Goal: Information Seeking & Learning: Learn about a topic

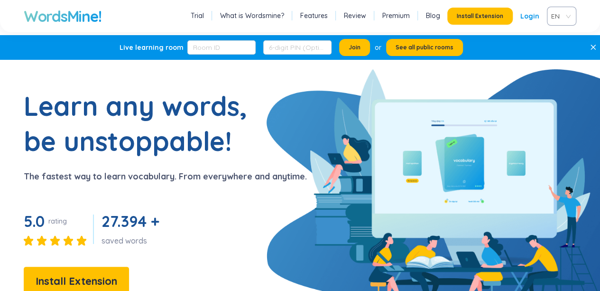
click at [531, 18] on link "Login" at bounding box center [529, 16] width 19 height 17
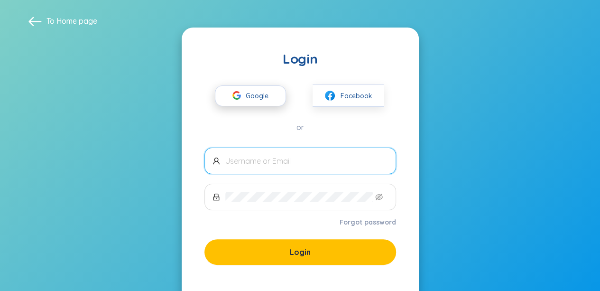
click at [261, 96] on span "Google" at bounding box center [259, 96] width 27 height 20
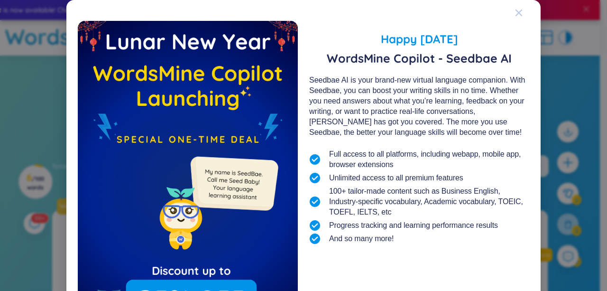
click at [516, 7] on div "Close" at bounding box center [519, 13] width 8 height 26
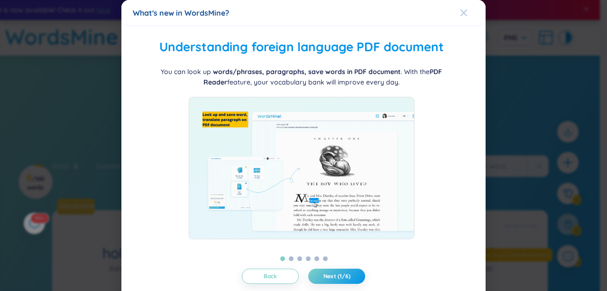
click at [463, 11] on span "Close" at bounding box center [473, 13] width 26 height 26
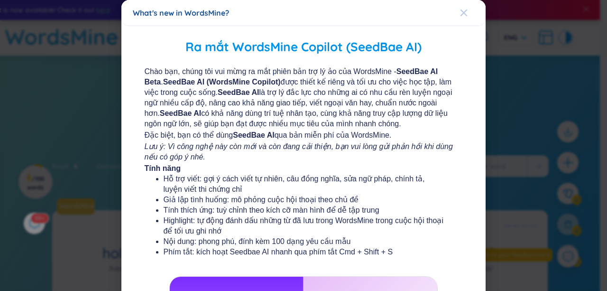
click at [460, 8] on div "Close" at bounding box center [464, 13] width 8 height 26
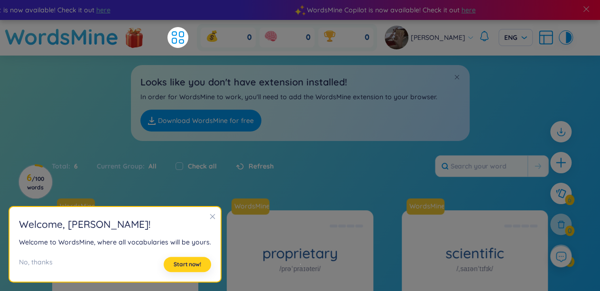
click at [182, 261] on span "Start now!" at bounding box center [187, 264] width 27 height 8
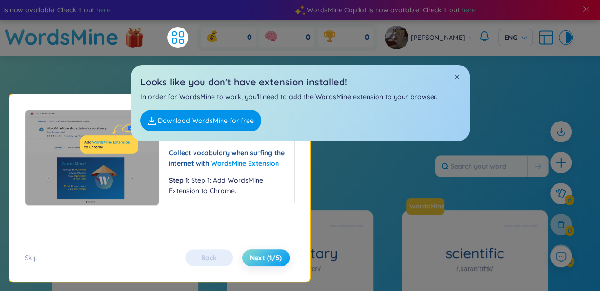
click at [271, 257] on span "Next (1/5)" at bounding box center [266, 257] width 32 height 9
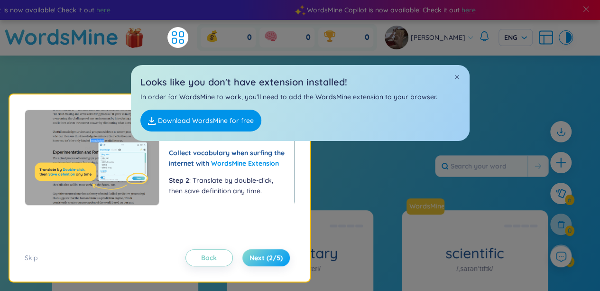
click at [268, 258] on span "Next (2/5)" at bounding box center [265, 257] width 33 height 9
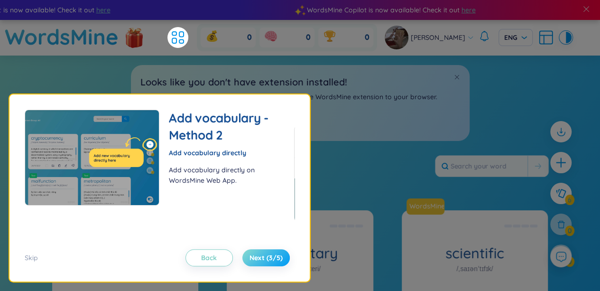
click at [268, 258] on span "Next (3/5)" at bounding box center [265, 257] width 33 height 9
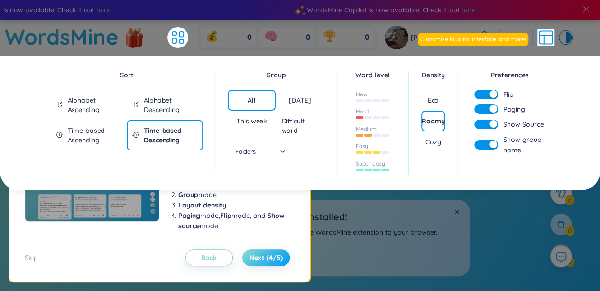
click at [268, 258] on span "Next (4/5)" at bounding box center [265, 257] width 33 height 9
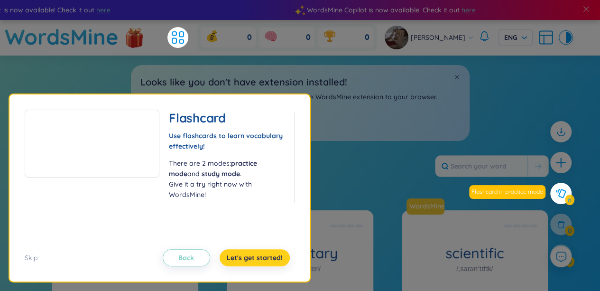
click at [251, 257] on span "Let's get started!" at bounding box center [255, 257] width 56 height 9
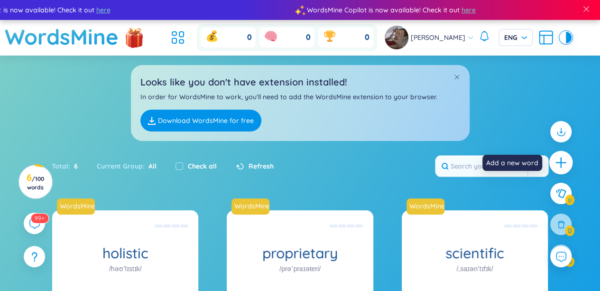
click at [558, 155] on div at bounding box center [561, 163] width 24 height 24
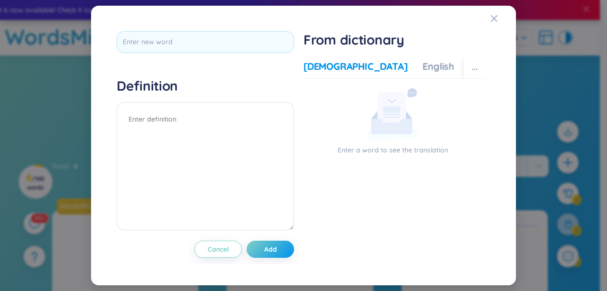
click at [388, 115] on rect at bounding box center [391, 114] width 17 height 1
click at [422, 64] on div "English" at bounding box center [438, 66] width 32 height 13
click at [337, 56] on div "Vietnamese English More examples Enter a word to see the translation Enter a wo…" at bounding box center [394, 157] width 182 height 203
click at [329, 72] on div "[DEMOGRAPHIC_DATA]" at bounding box center [355, 66] width 104 height 13
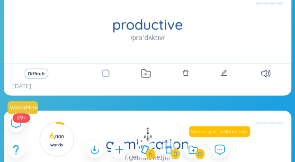
scroll to position [610, 0]
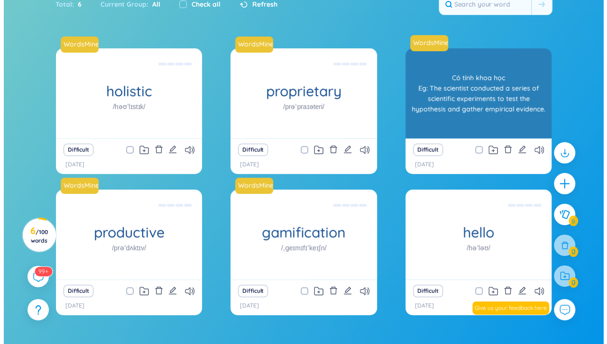
scroll to position [182, 0]
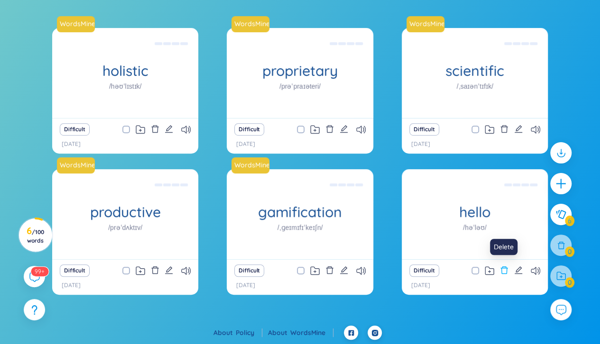
click at [295, 162] on icon "delete" at bounding box center [504, 270] width 9 height 9
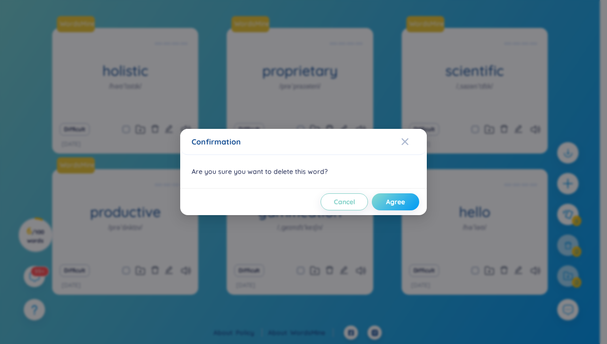
click at [295, 162] on button "Agree" at bounding box center [395, 201] width 47 height 17
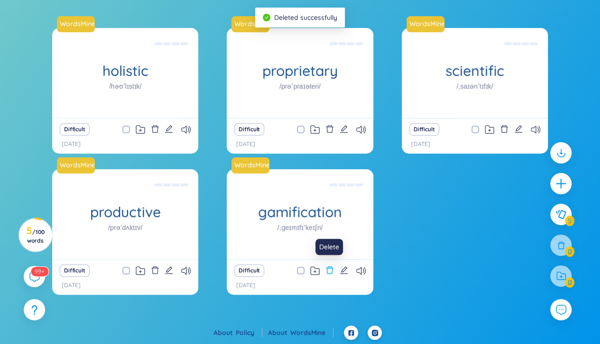
click at [295, 162] on button at bounding box center [329, 270] width 9 height 13
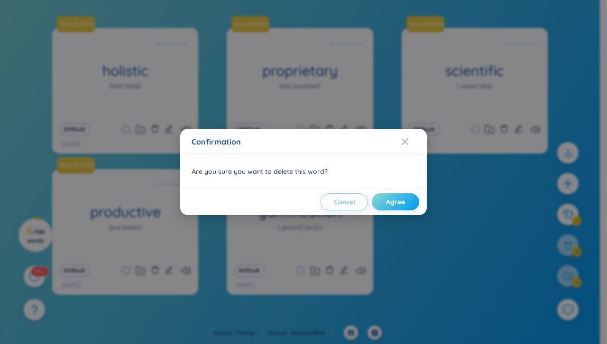
click at [295, 162] on span "Agree" at bounding box center [395, 201] width 19 height 9
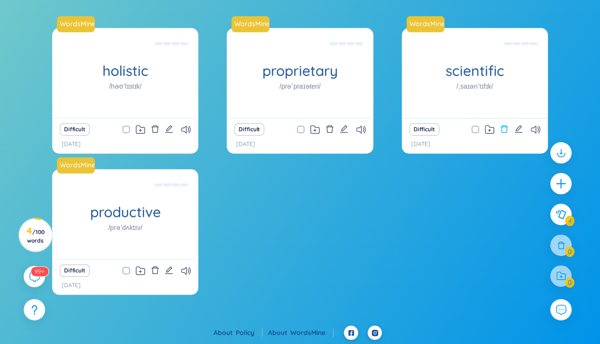
click at [295, 134] on button at bounding box center [504, 129] width 9 height 13
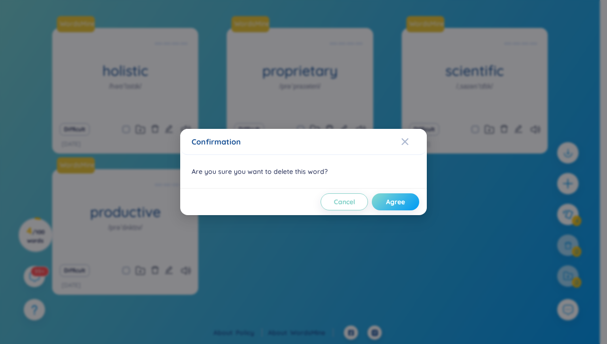
click at [295, 162] on span "Agree" at bounding box center [395, 201] width 19 height 9
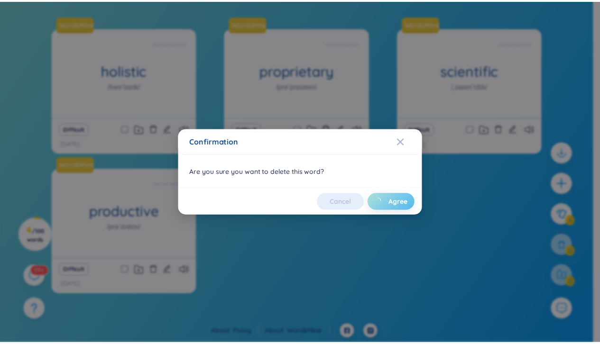
scroll to position [91, 0]
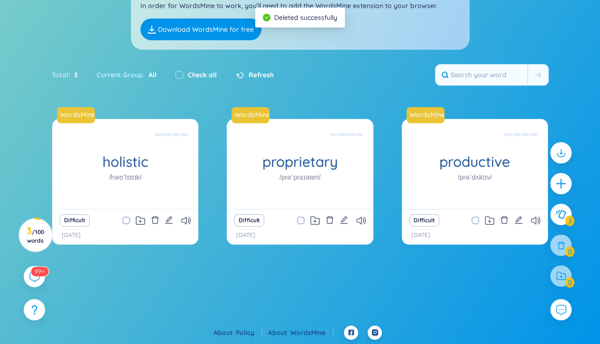
click at [295, 162] on div "Difficult" at bounding box center [474, 220] width 137 height 13
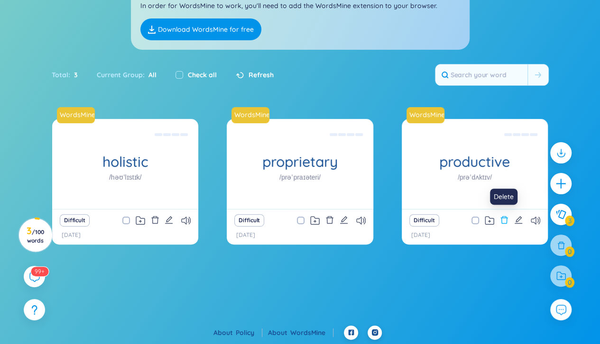
click at [295, 162] on icon "delete" at bounding box center [504, 220] width 9 height 9
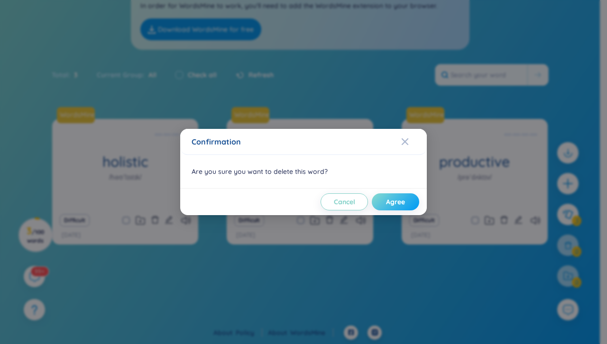
click at [295, 162] on span "Agree" at bounding box center [395, 201] width 19 height 9
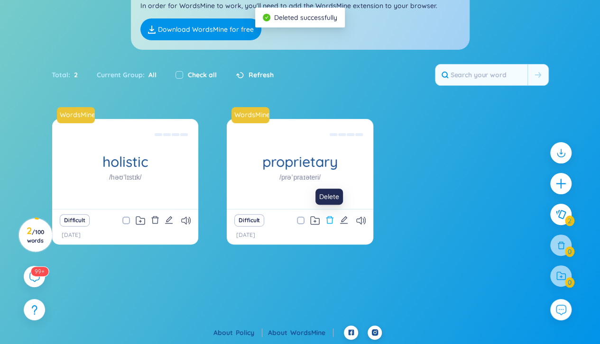
click at [295, 162] on icon "delete" at bounding box center [329, 220] width 9 height 9
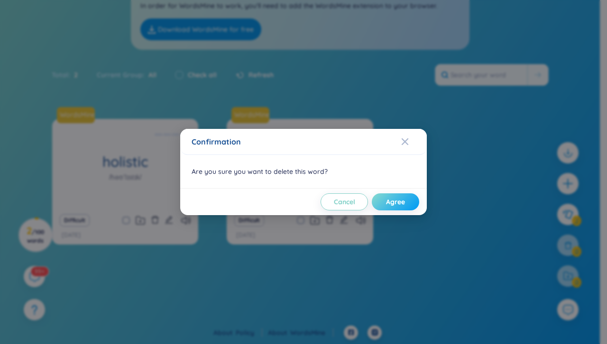
click at [295, 162] on button "Agree" at bounding box center [395, 201] width 47 height 17
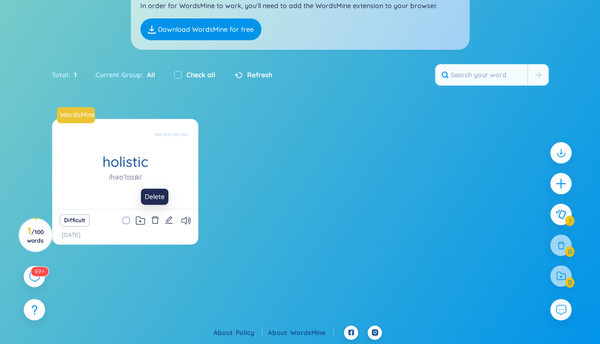
drag, startPoint x: 153, startPoint y: 221, endPoint x: 237, endPoint y: 288, distance: 107.3
click at [237, 162] on section "WordsMine holistic /həʊˈlɪstɪk/ Toàn diện Eg: The holistic approach to healthca…" at bounding box center [300, 222] width 600 height 207
click at [148, 162] on div "Difficult" at bounding box center [125, 220] width 137 height 13
click at [154, 162] on icon "delete" at bounding box center [155, 220] width 9 height 9
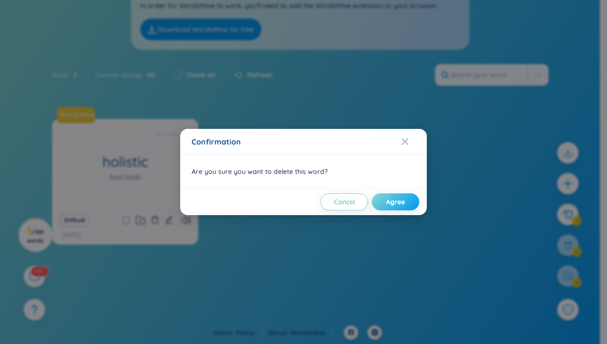
click at [295, 162] on button "Agree" at bounding box center [395, 201] width 47 height 17
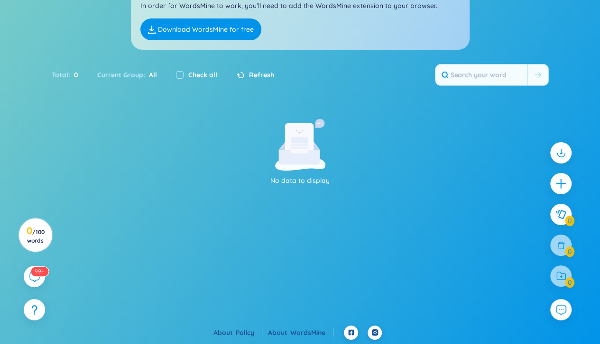
click at [150, 68] on div "Current Group : All" at bounding box center [127, 75] width 79 height 20
click at [295, 162] on div at bounding box center [560, 275] width 21 height 21
click at [35, 162] on icon at bounding box center [33, 276] width 11 height 11
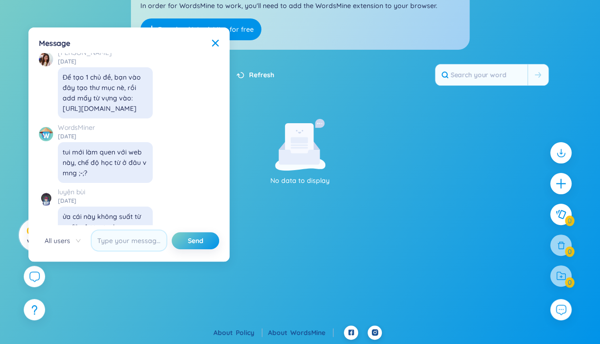
scroll to position [10608, 0]
click at [194, 41] on div "Message" at bounding box center [129, 43] width 180 height 10
click at [213, 42] on icon at bounding box center [215, 43] width 7 height 7
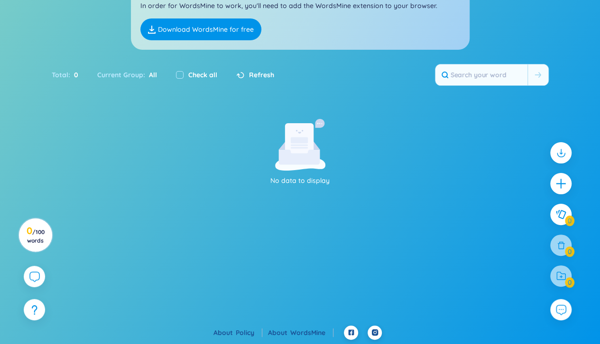
scroll to position [10918, 0]
